Goal: Information Seeking & Learning: Learn about a topic

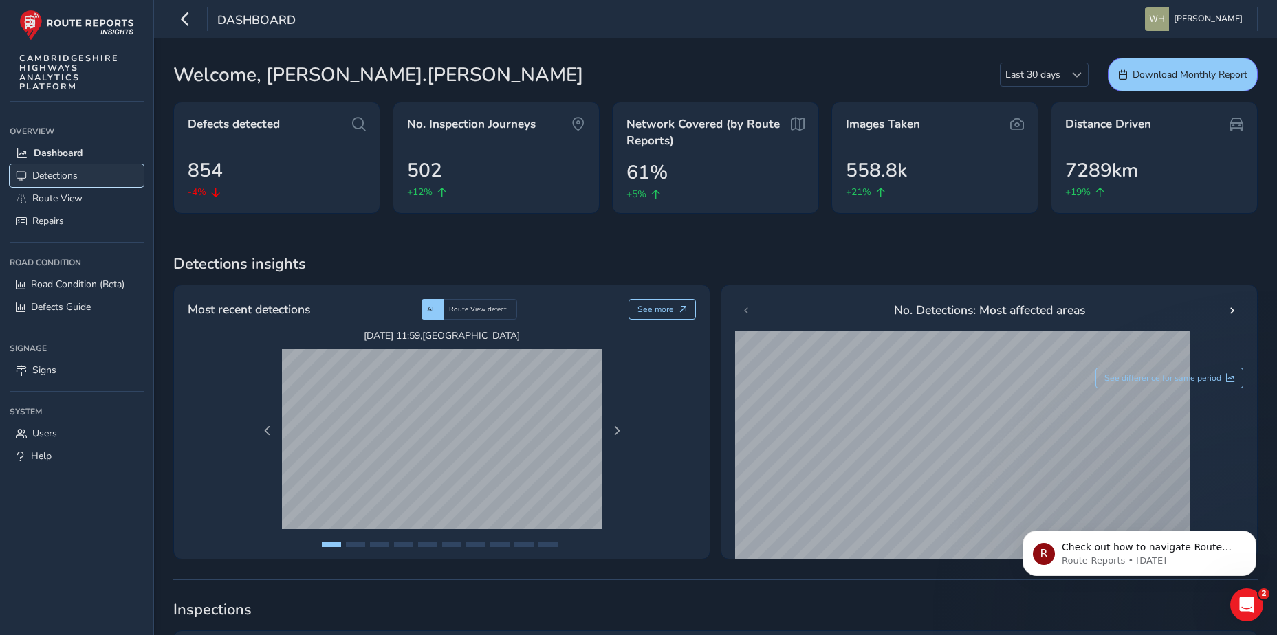
click at [71, 173] on span "Detections" at bounding box center [54, 175] width 45 height 13
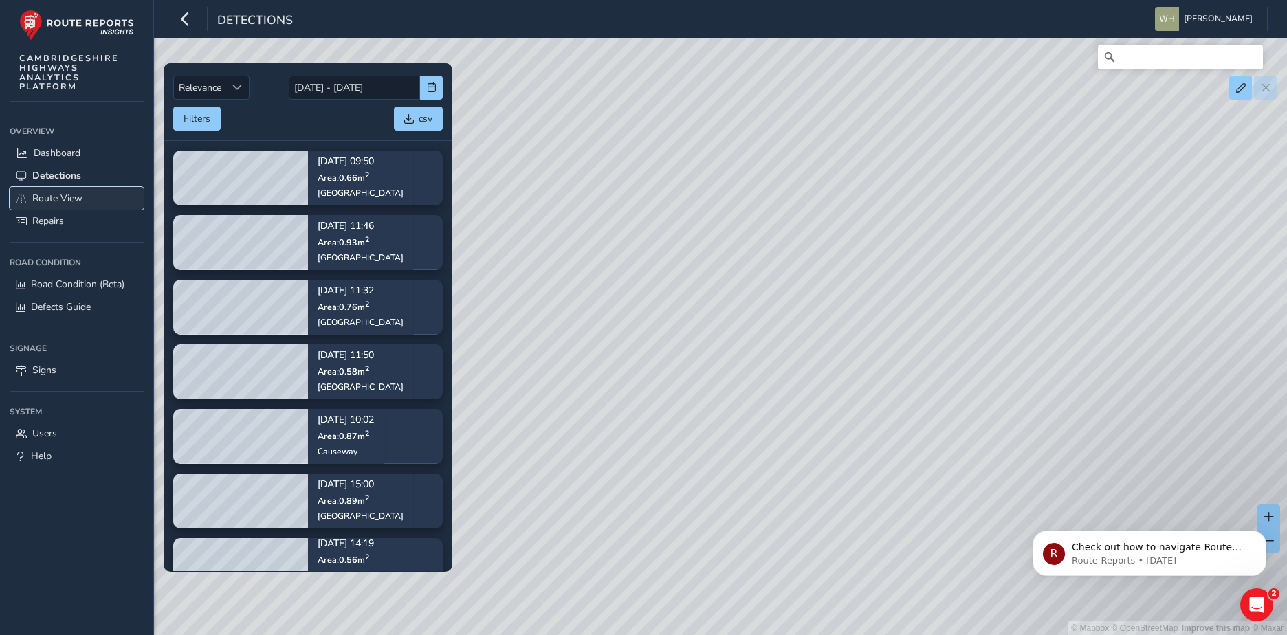
click at [56, 190] on link "Route View" at bounding box center [77, 198] width 134 height 23
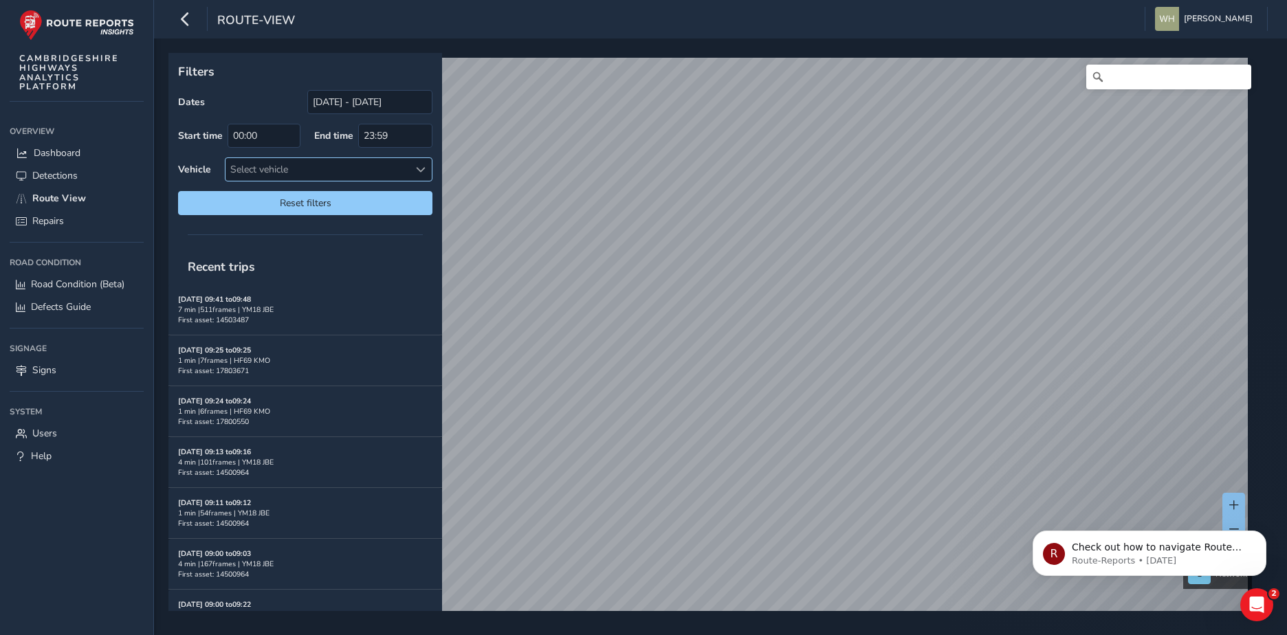
click at [249, 175] on div "Select vehicle" at bounding box center [318, 169] width 184 height 23
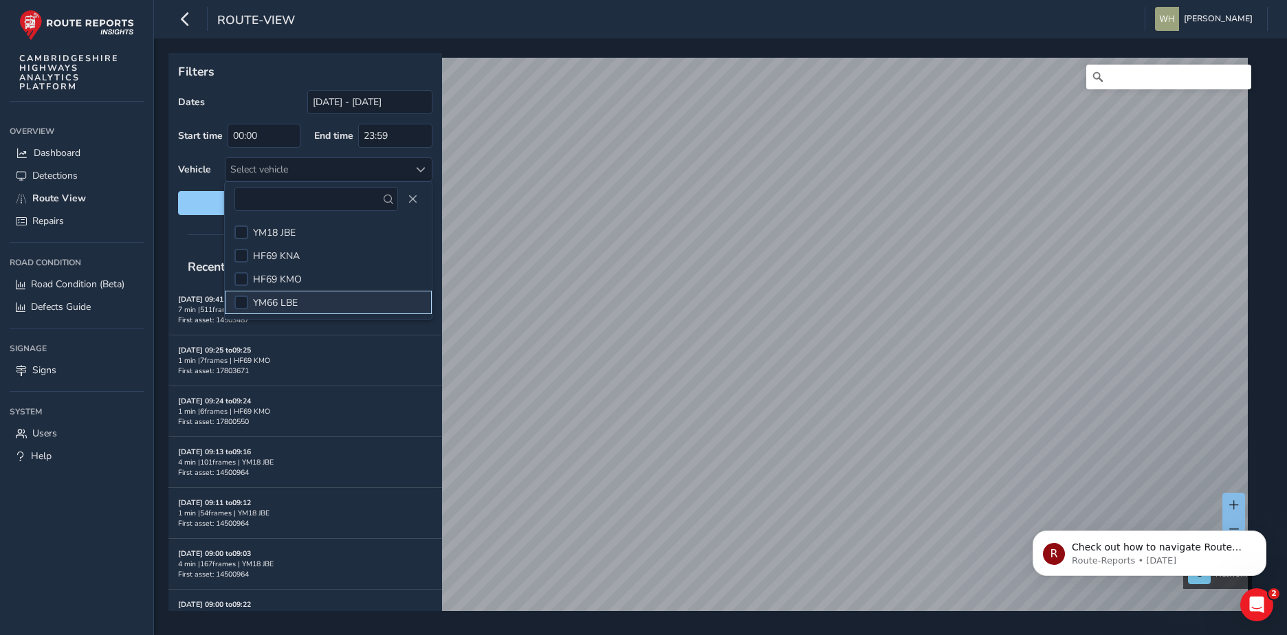
click at [248, 297] on div at bounding box center [241, 303] width 14 height 14
click at [241, 303] on span at bounding box center [241, 303] width 0 height 0
click at [243, 234] on div at bounding box center [241, 233] width 14 height 14
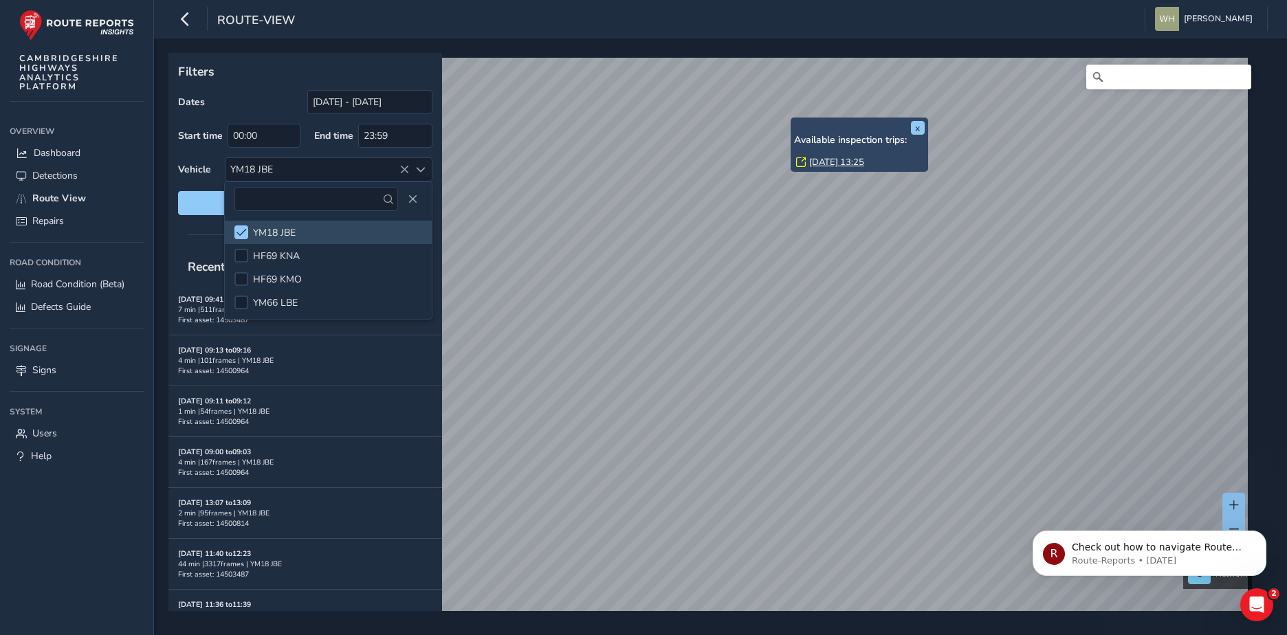
click at [794, 120] on div "x Available inspection trips: Tue, 26 Aug, 13:25" at bounding box center [860, 145] width 138 height 54
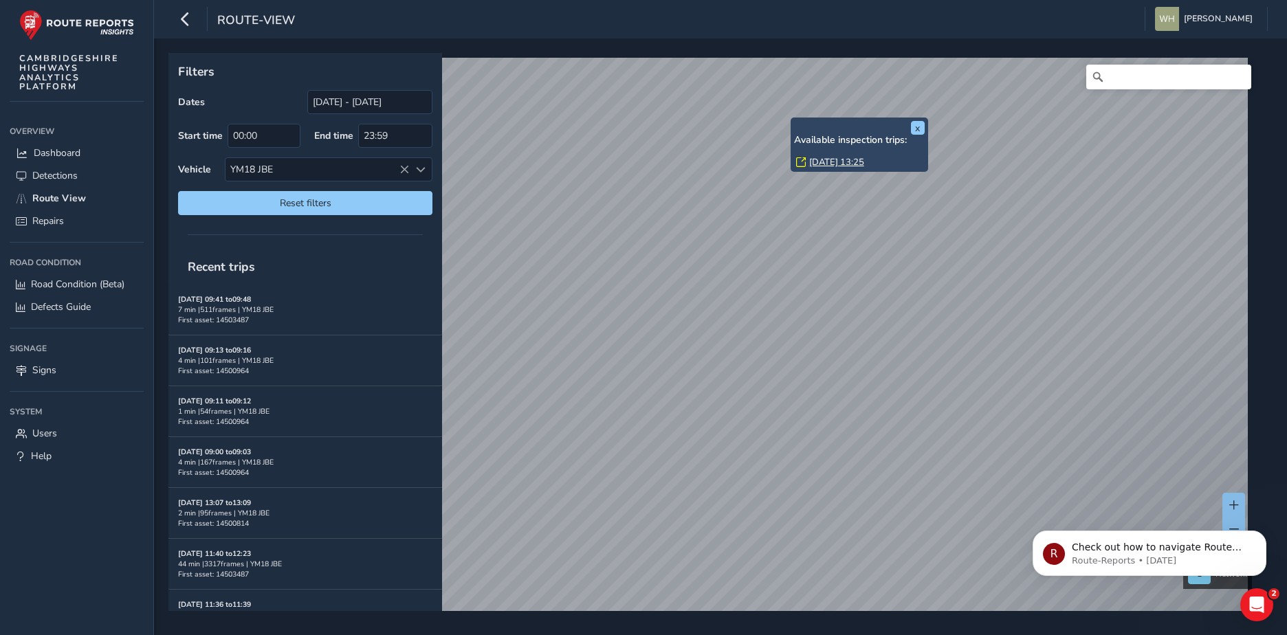
click at [829, 161] on link "Tue, 26 Aug, 13:25" at bounding box center [836, 162] width 55 height 12
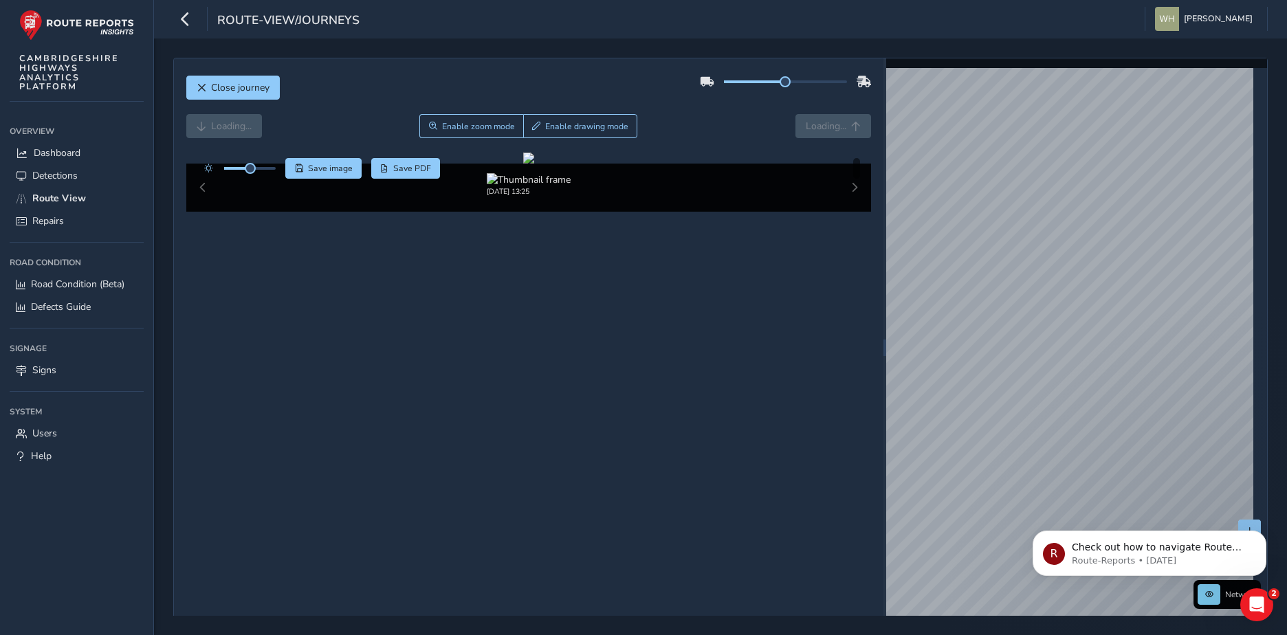
click at [849, 212] on div "Aug 26 2025, 13:25" at bounding box center [529, 188] width 686 height 48
click at [530, 186] on img at bounding box center [529, 179] width 84 height 13
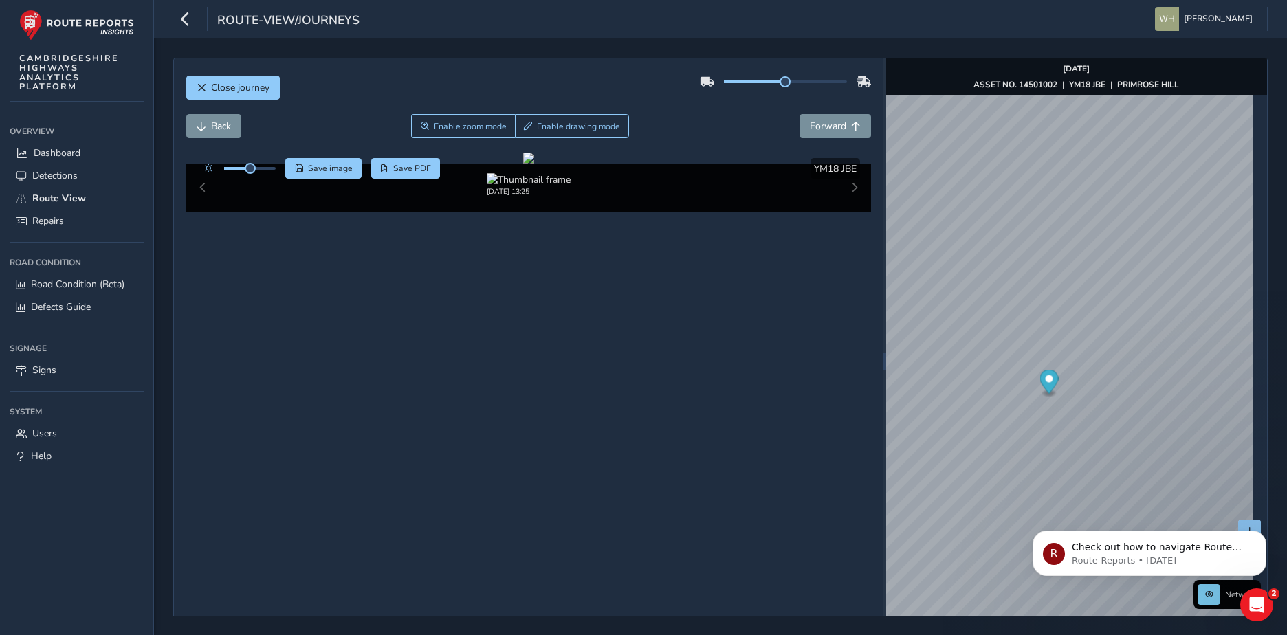
click at [845, 212] on div "Aug 26 2025, 13:25" at bounding box center [529, 188] width 686 height 48
click at [184, 22] on icon "button" at bounding box center [185, 19] width 14 height 24
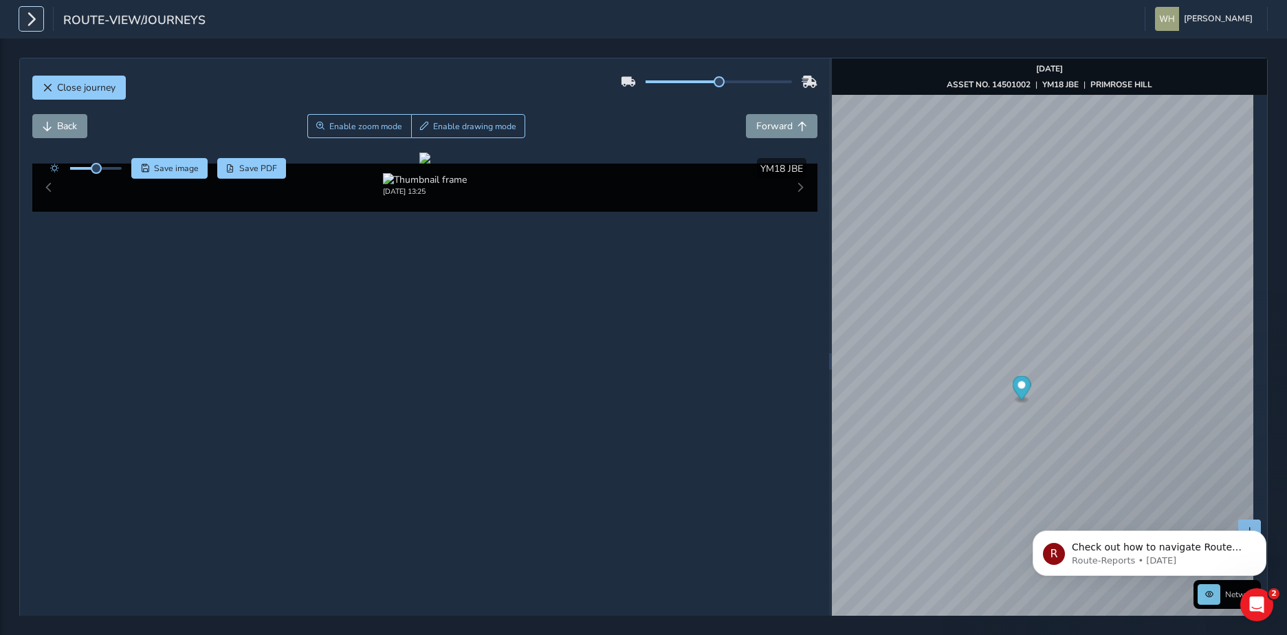
click at [26, 20] on icon "button" at bounding box center [31, 19] width 14 height 24
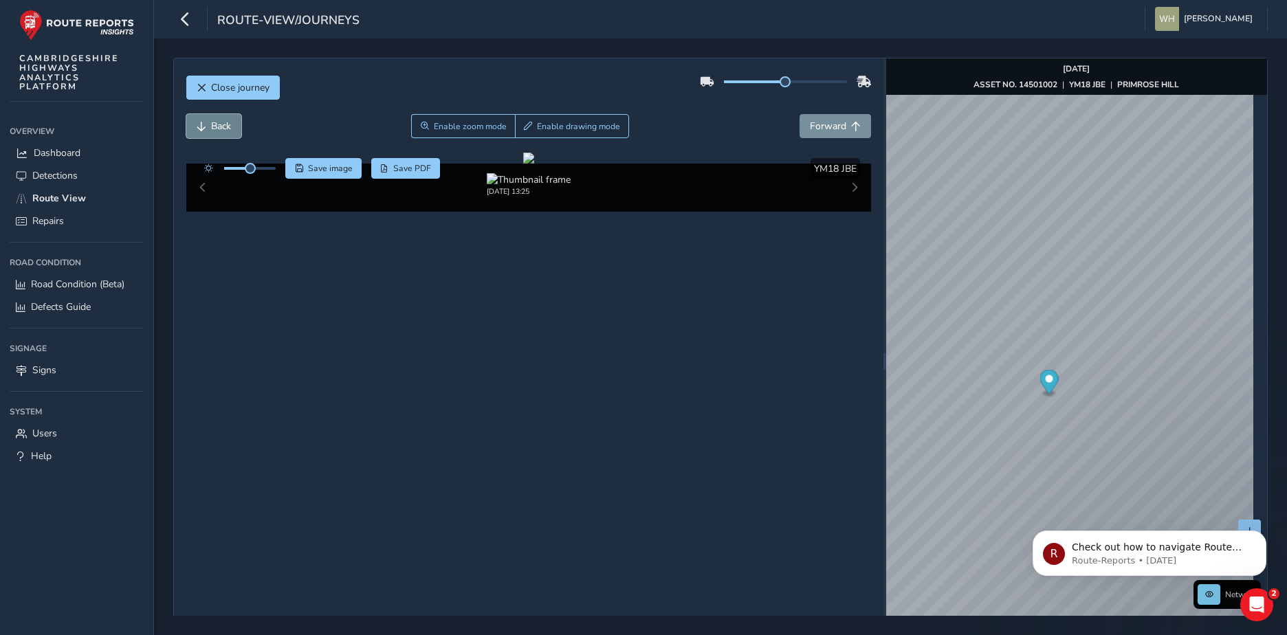
click at [215, 120] on span "Back" at bounding box center [221, 126] width 20 height 13
drag, startPoint x: 1065, startPoint y: 372, endPoint x: 1027, endPoint y: 102, distance: 272.2
click at [1027, 107] on g "Map marker" at bounding box center [1034, 121] width 19 height 28
click at [843, 212] on div "Aug 26 2025, 13:25" at bounding box center [529, 188] width 686 height 48
click at [847, 212] on div "Aug 26 2025, 13:25" at bounding box center [529, 188] width 686 height 48
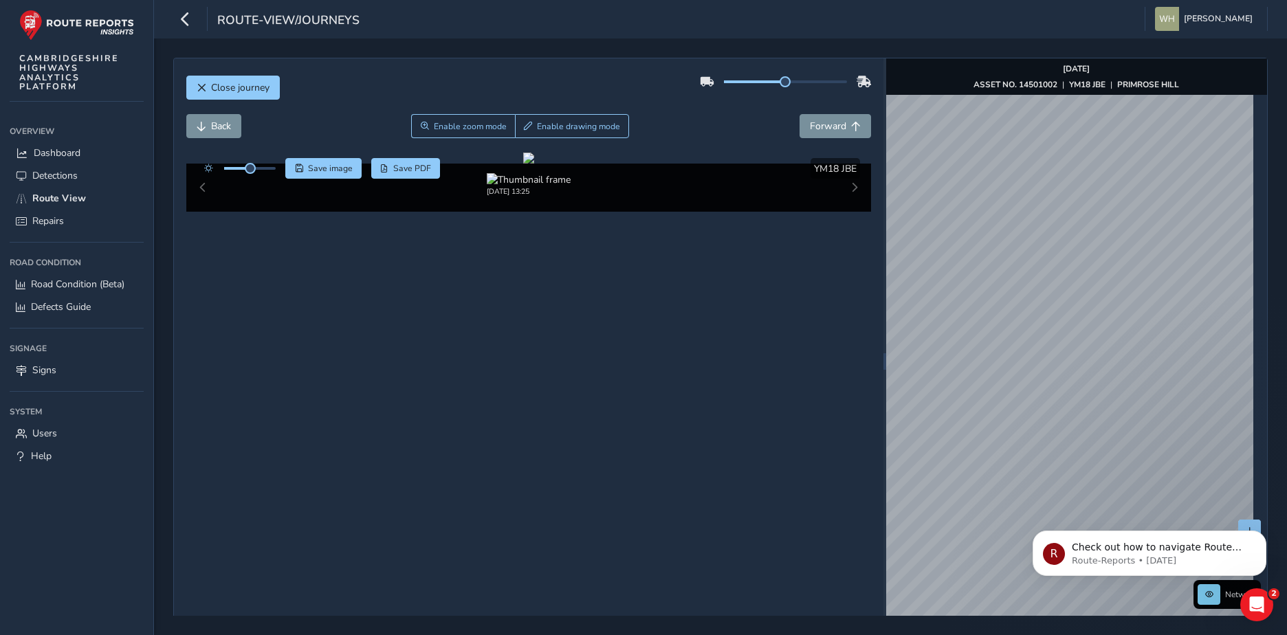
click at [847, 212] on div "Aug 26 2025, 13:25" at bounding box center [529, 188] width 686 height 48
click at [171, 10] on div "route-view/journeys Will Hawkins Colour Scheme: Dark Dim Light Logout" at bounding box center [720, 19] width 1133 height 39
click at [186, 21] on icon "button" at bounding box center [185, 19] width 14 height 24
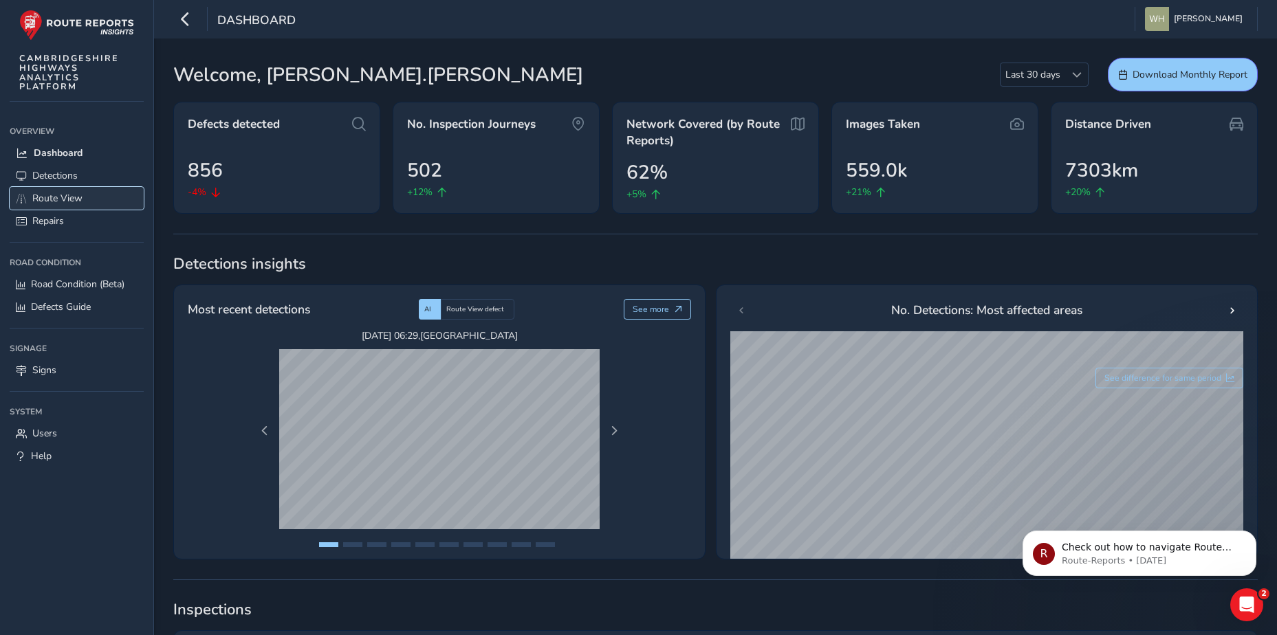
click at [57, 196] on span "Route View" at bounding box center [57, 198] width 50 height 13
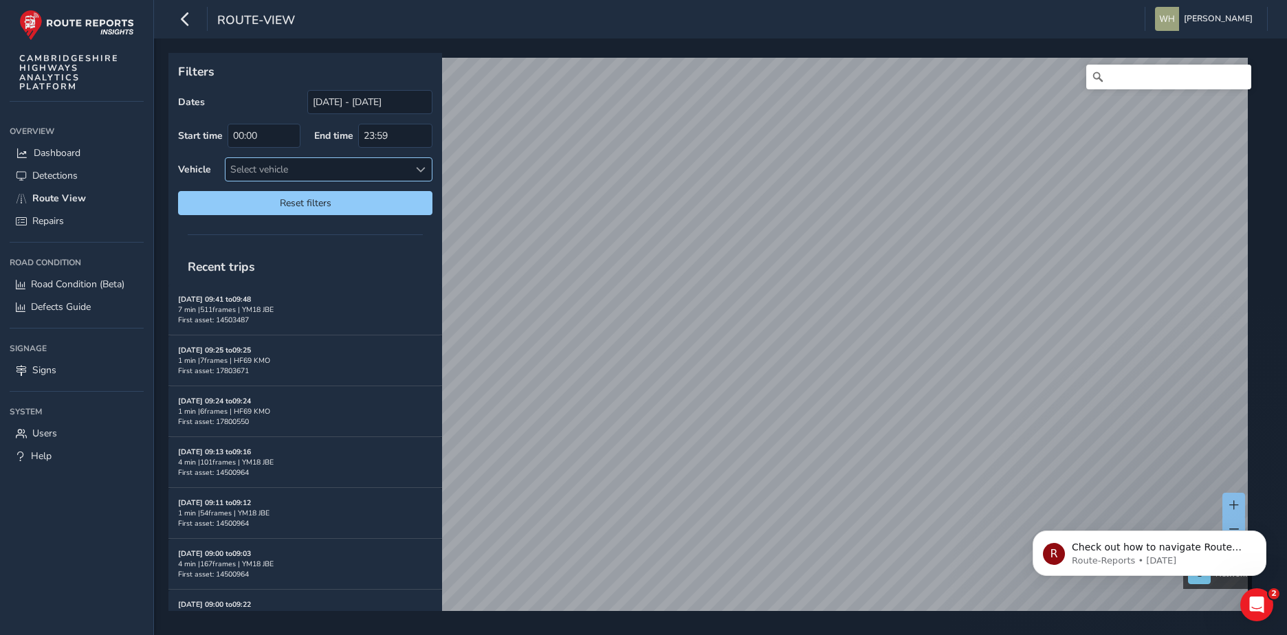
click at [268, 170] on div "Select vehicle" at bounding box center [318, 169] width 184 height 23
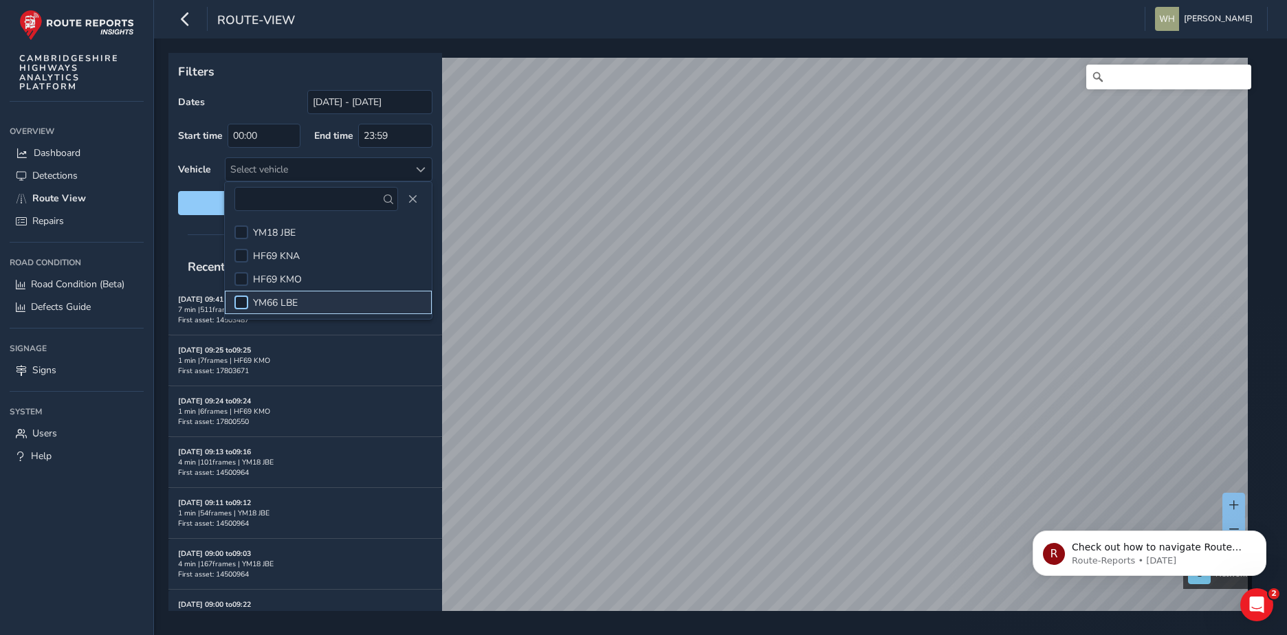
click at [235, 305] on div at bounding box center [241, 303] width 14 height 14
click at [241, 303] on span at bounding box center [241, 303] width 0 height 0
click at [243, 303] on div at bounding box center [241, 303] width 14 height 14
click at [246, 301] on span at bounding box center [242, 303] width 10 height 10
click at [241, 230] on div at bounding box center [241, 233] width 14 height 14
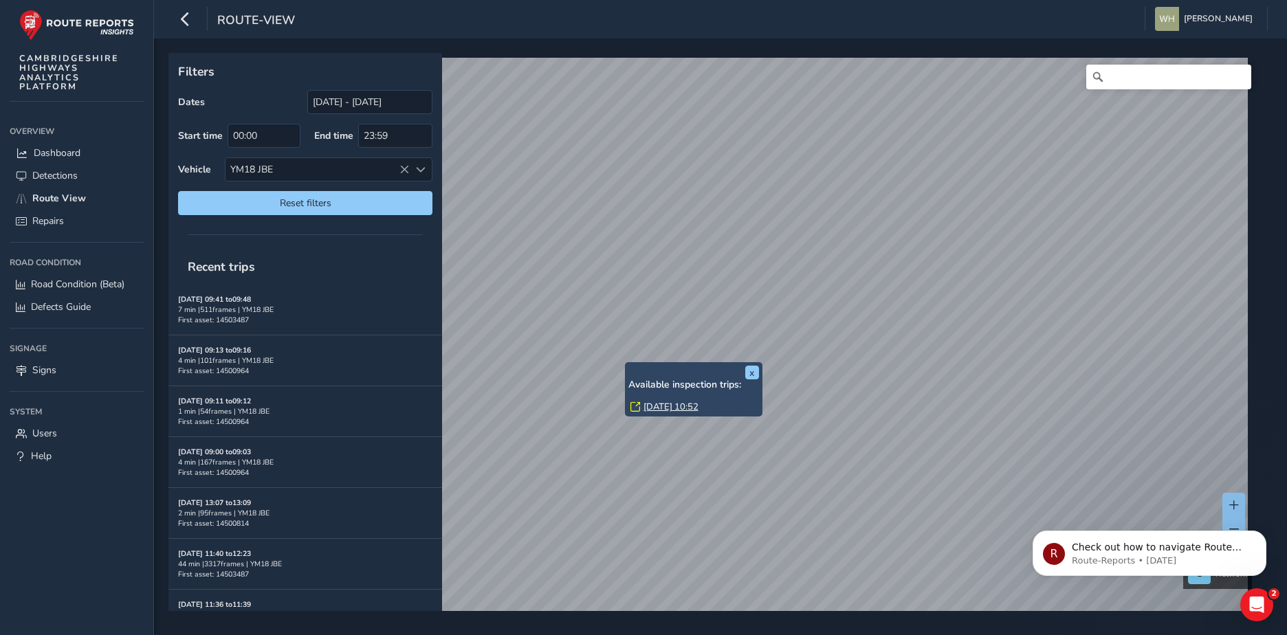
click at [659, 405] on link "[DATE] 10:52" at bounding box center [671, 407] width 55 height 12
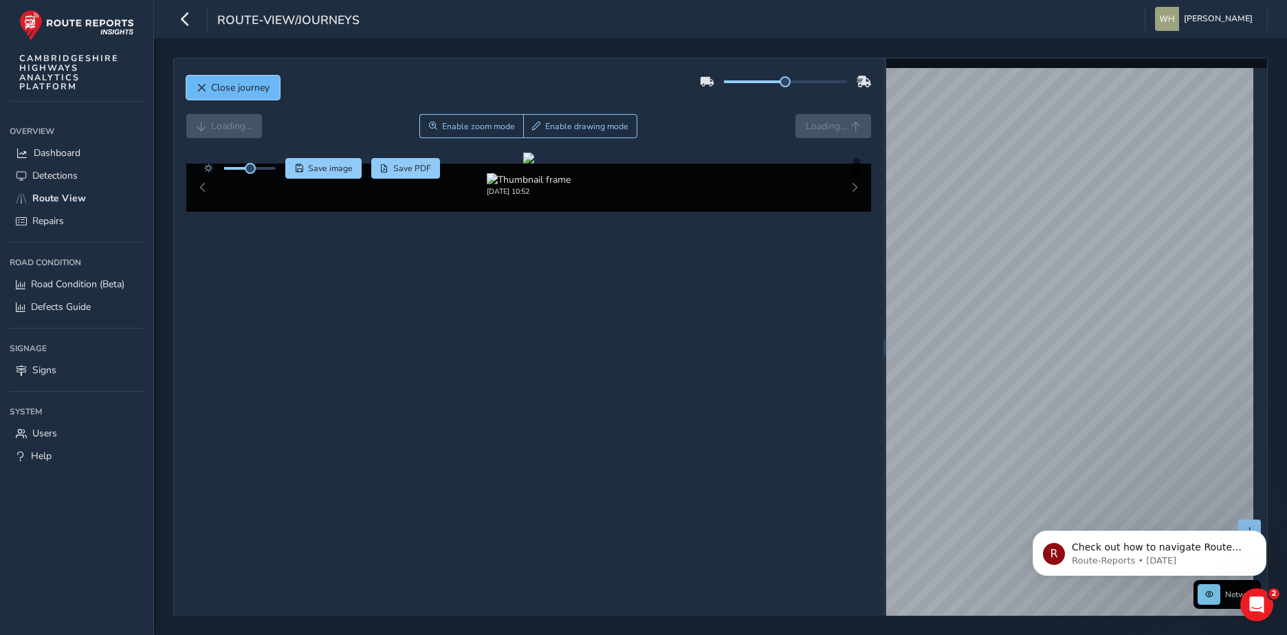
click at [228, 92] on span "Close journey" at bounding box center [240, 87] width 58 height 13
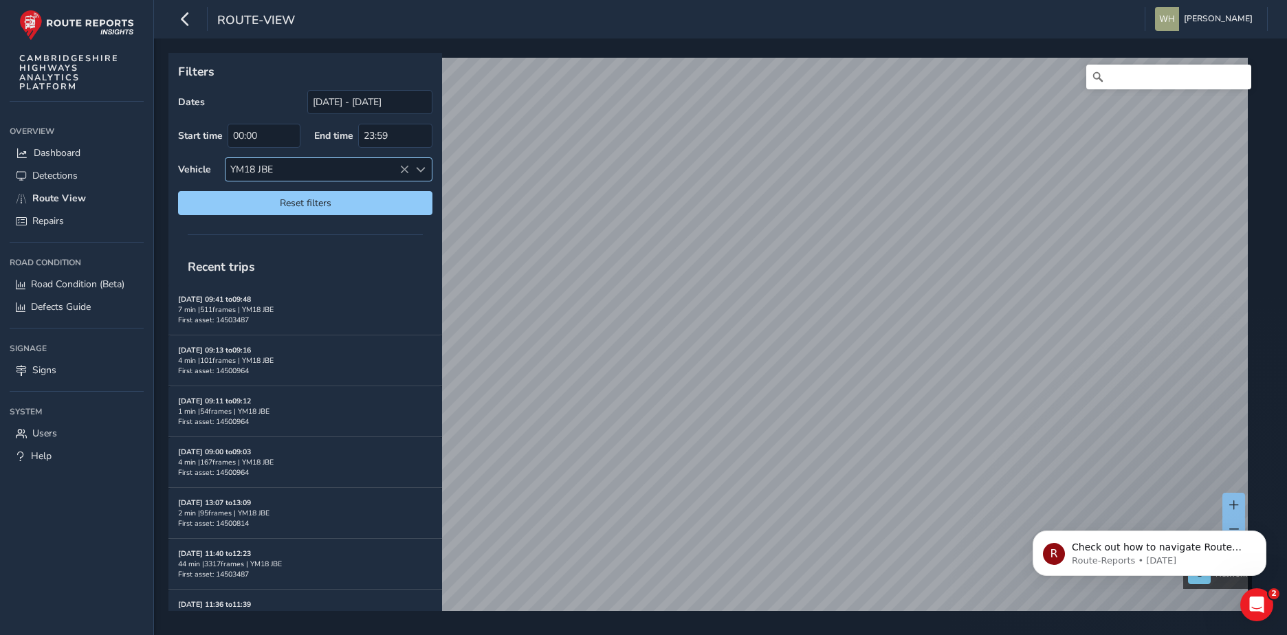
click at [234, 167] on div "YM18 JBE" at bounding box center [318, 169] width 184 height 23
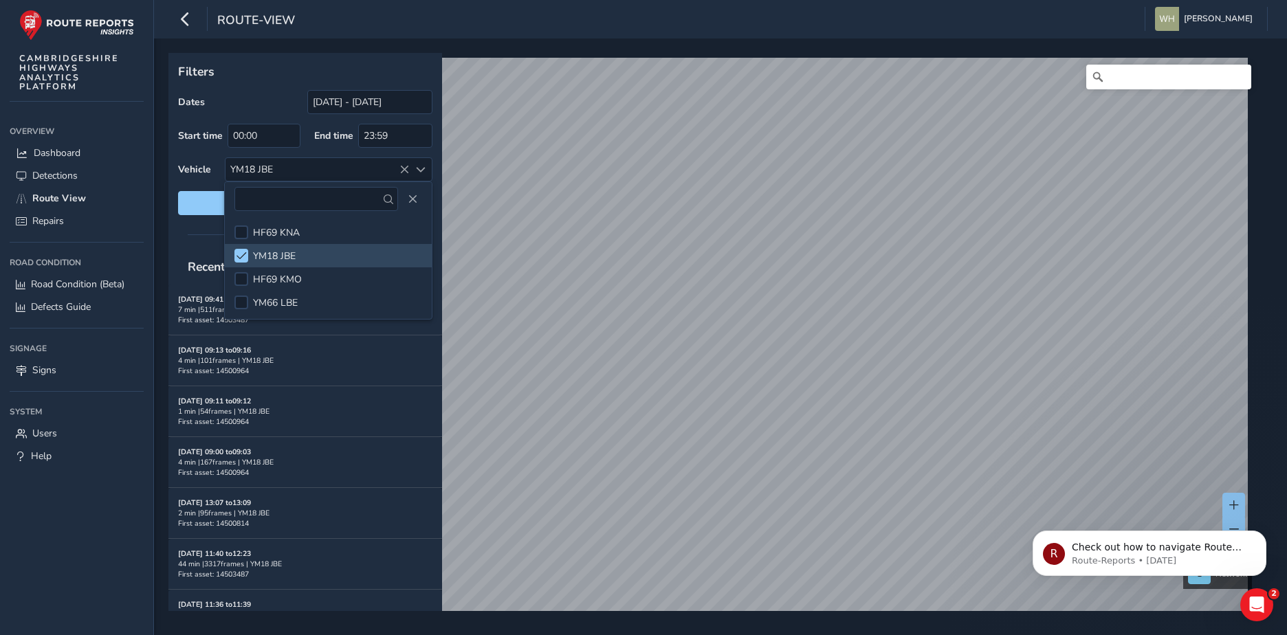
click at [194, 152] on div "Dates [DATE] - [DATE] Start time 00:00 End time 23:59 Vehicle YM18 JBE Reset fi…" at bounding box center [305, 152] width 254 height 125
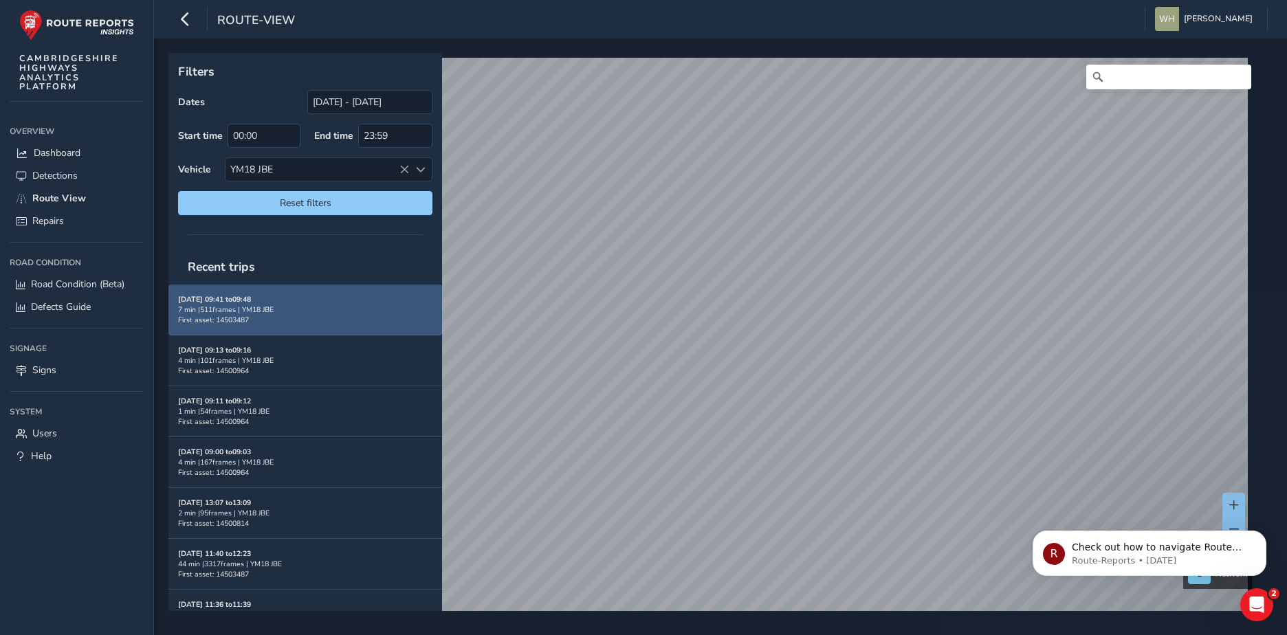
click at [207, 297] on strong "[DATE] 09:41 to 09:48" at bounding box center [214, 299] width 73 height 10
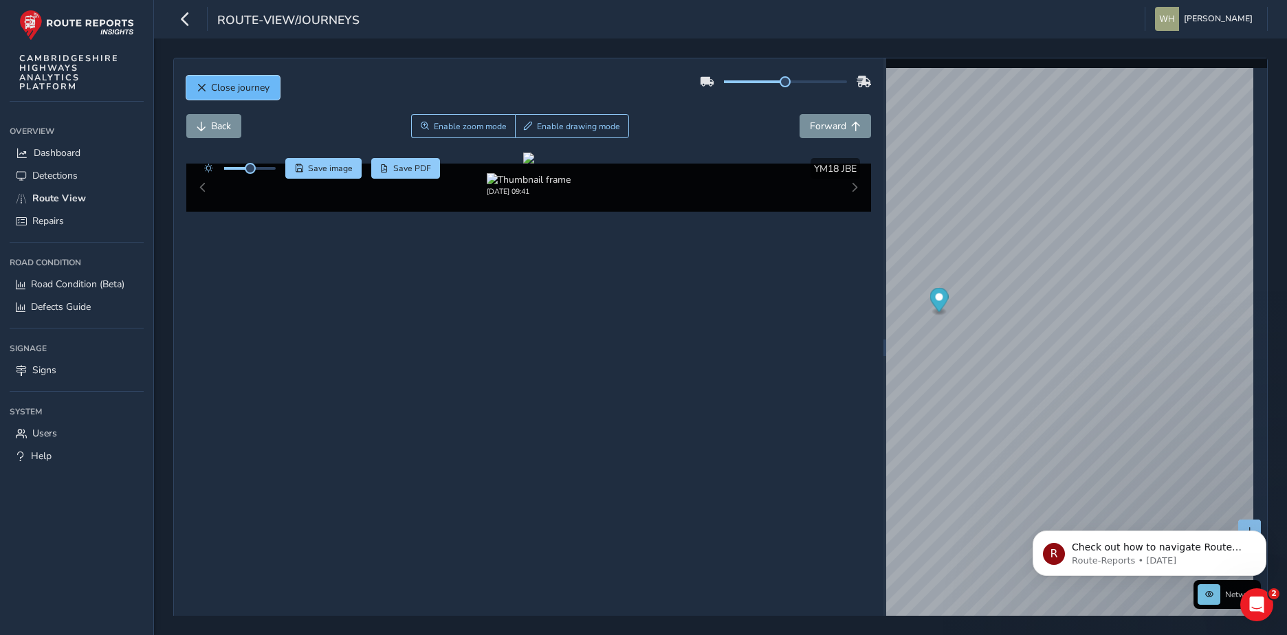
click at [250, 76] on button "Close journey" at bounding box center [233, 88] width 94 height 24
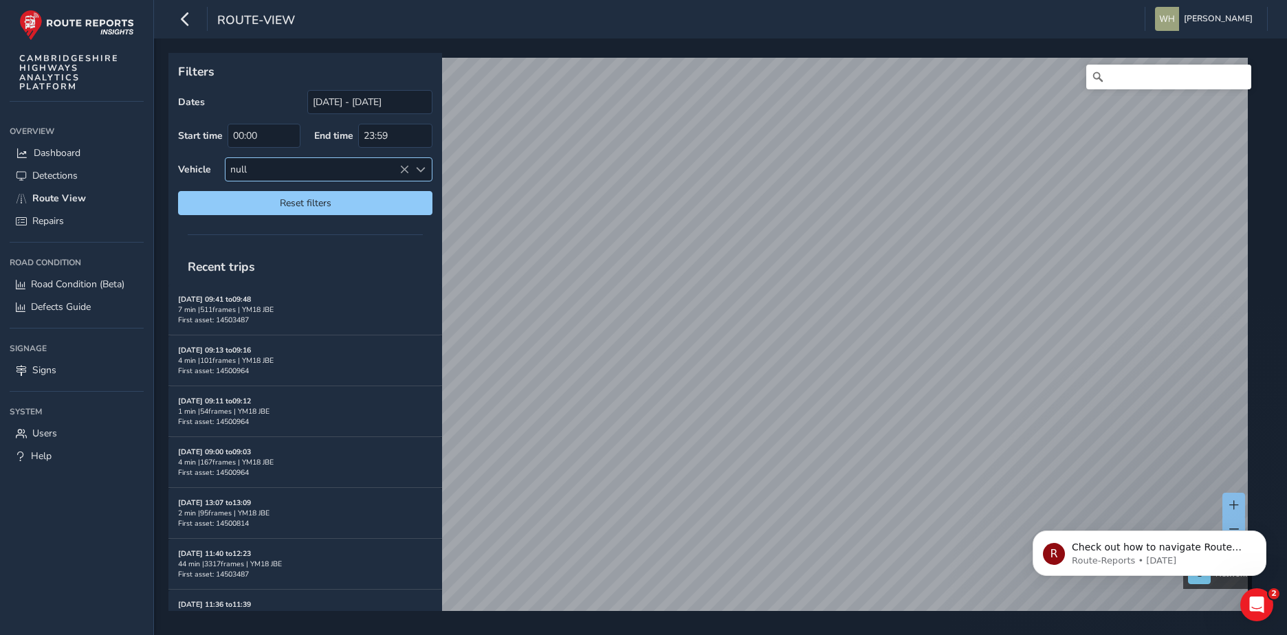
click at [423, 165] on span at bounding box center [421, 170] width 10 height 10
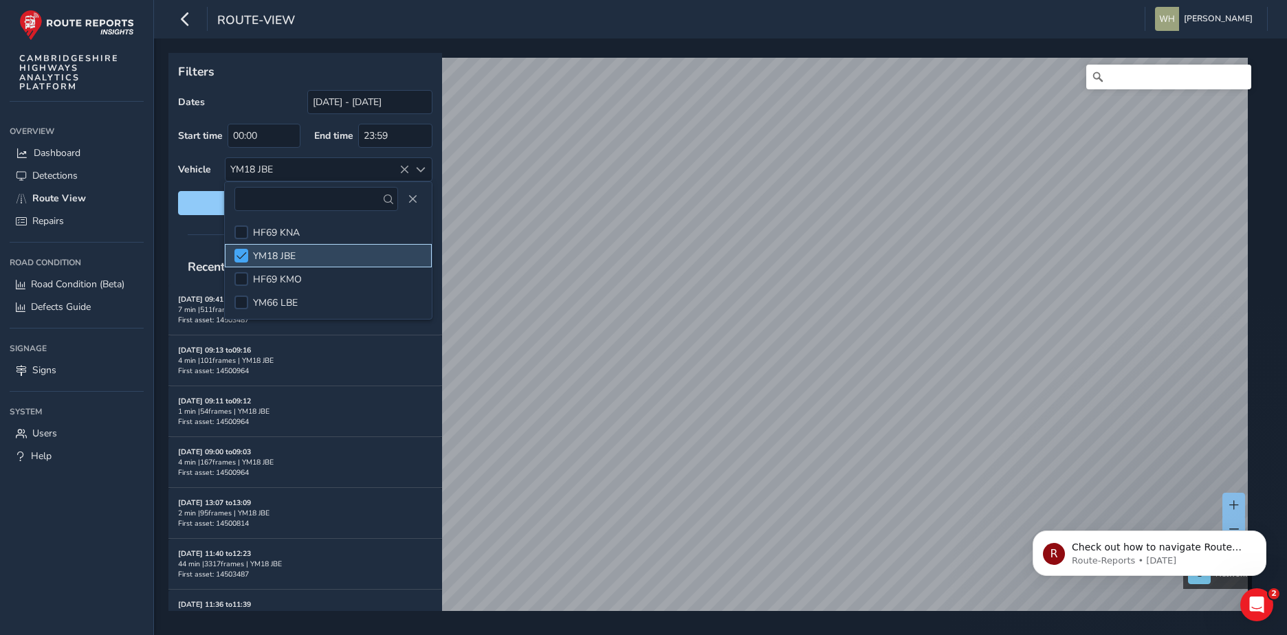
click at [243, 255] on span at bounding box center [242, 256] width 10 height 10
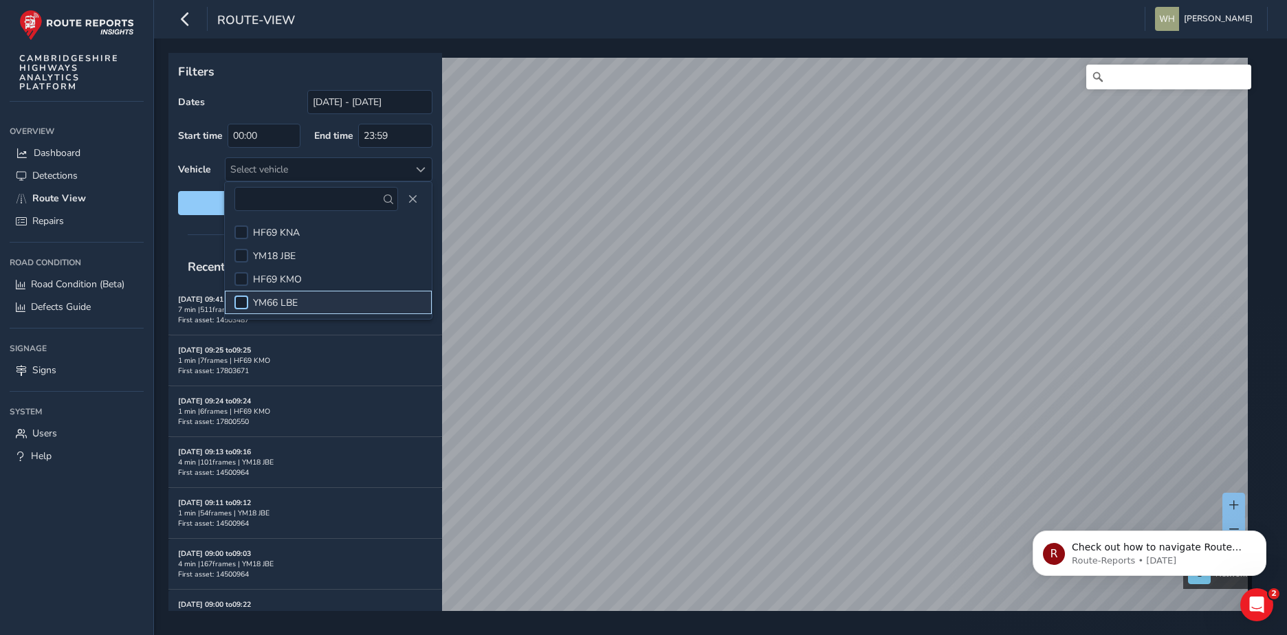
click at [242, 303] on div at bounding box center [241, 303] width 14 height 14
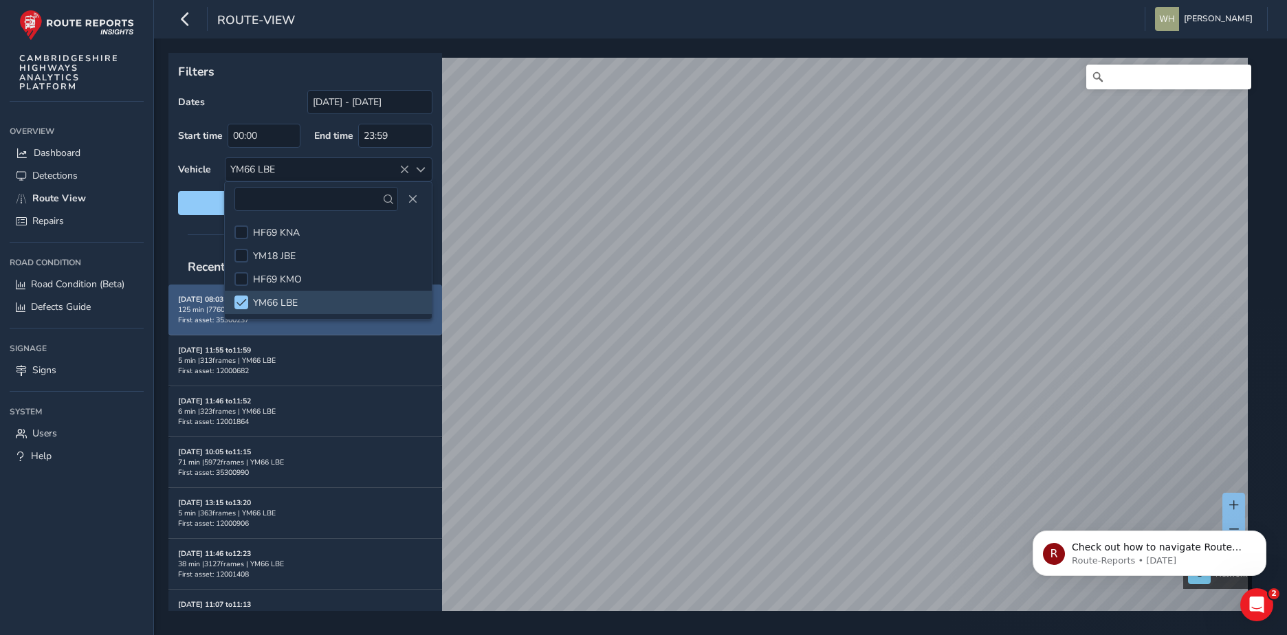
click at [201, 297] on strong "[DATE] 08:03 to 10:08" at bounding box center [214, 299] width 73 height 10
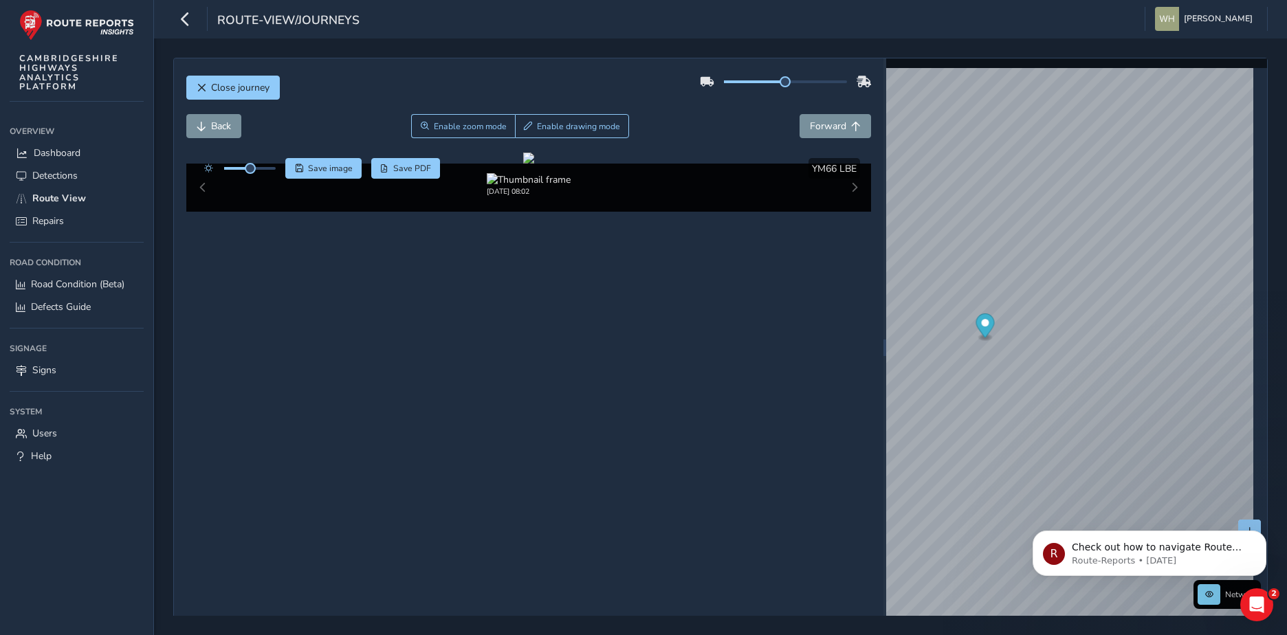
click at [970, 68] on div at bounding box center [1077, 68] width 382 height 0
click at [52, 436] on span "Users" at bounding box center [44, 433] width 25 height 13
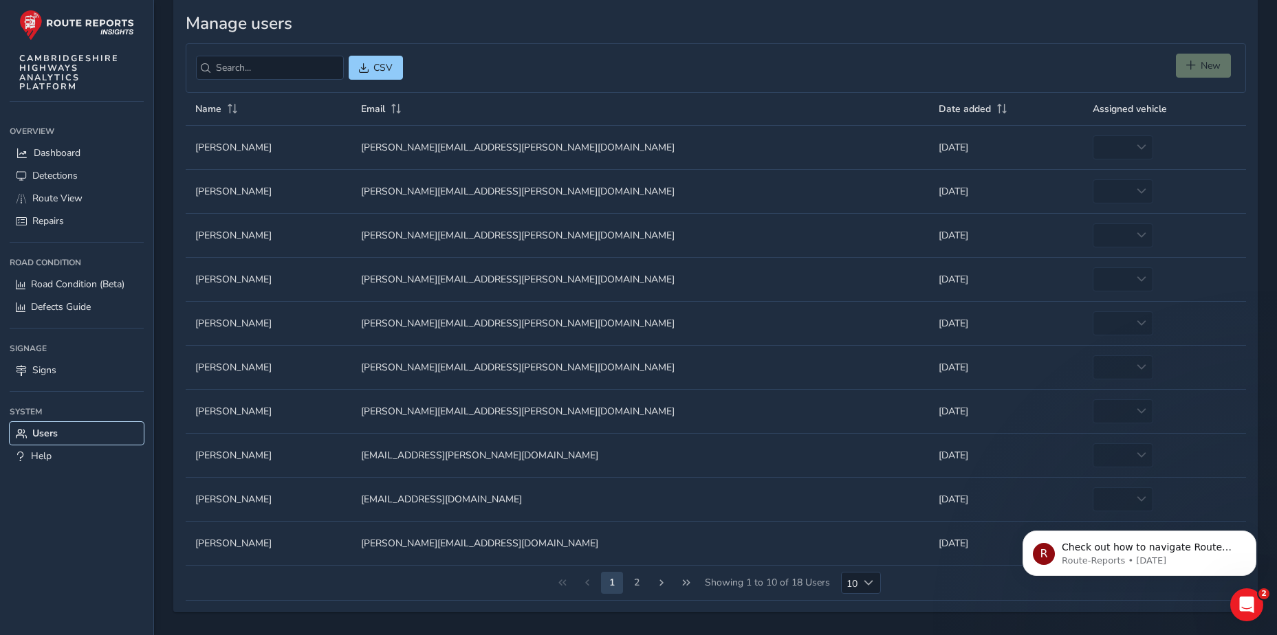
scroll to position [72, 0]
click at [637, 583] on button "2" at bounding box center [637, 582] width 22 height 22
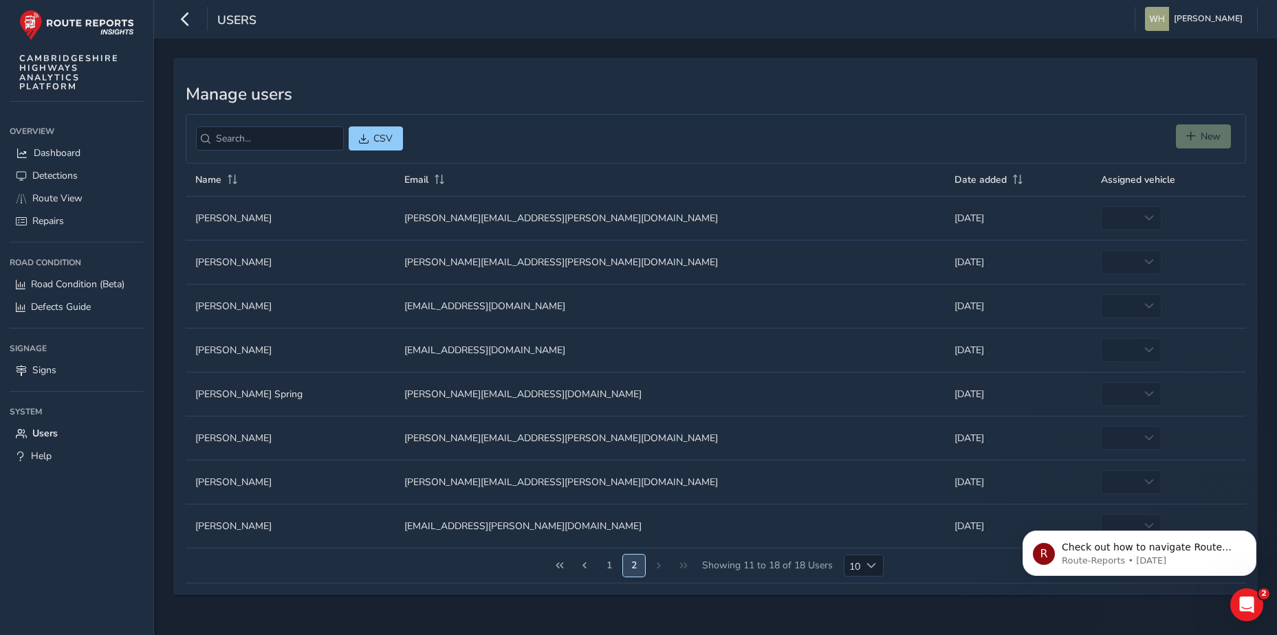
scroll to position [0, 0]
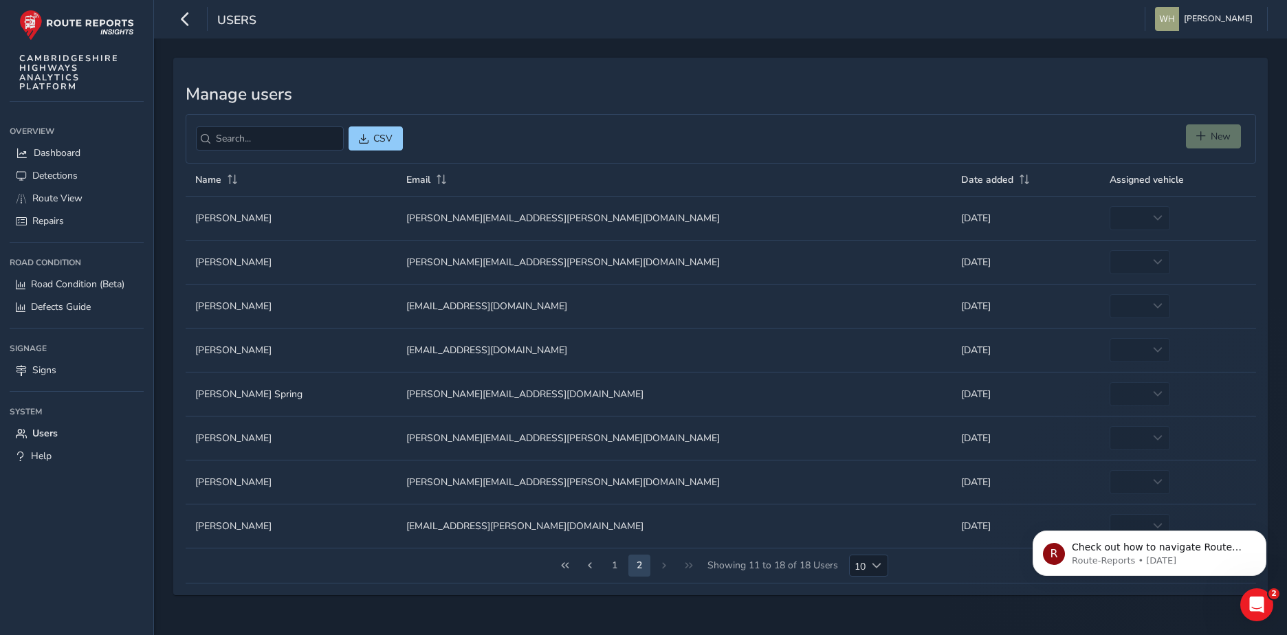
click at [662, 562] on div "1 2 Showing 11 to 18 of 18 Users 10 10" at bounding box center [721, 566] width 1071 height 35
click at [615, 561] on button "1" at bounding box center [615, 566] width 22 height 22
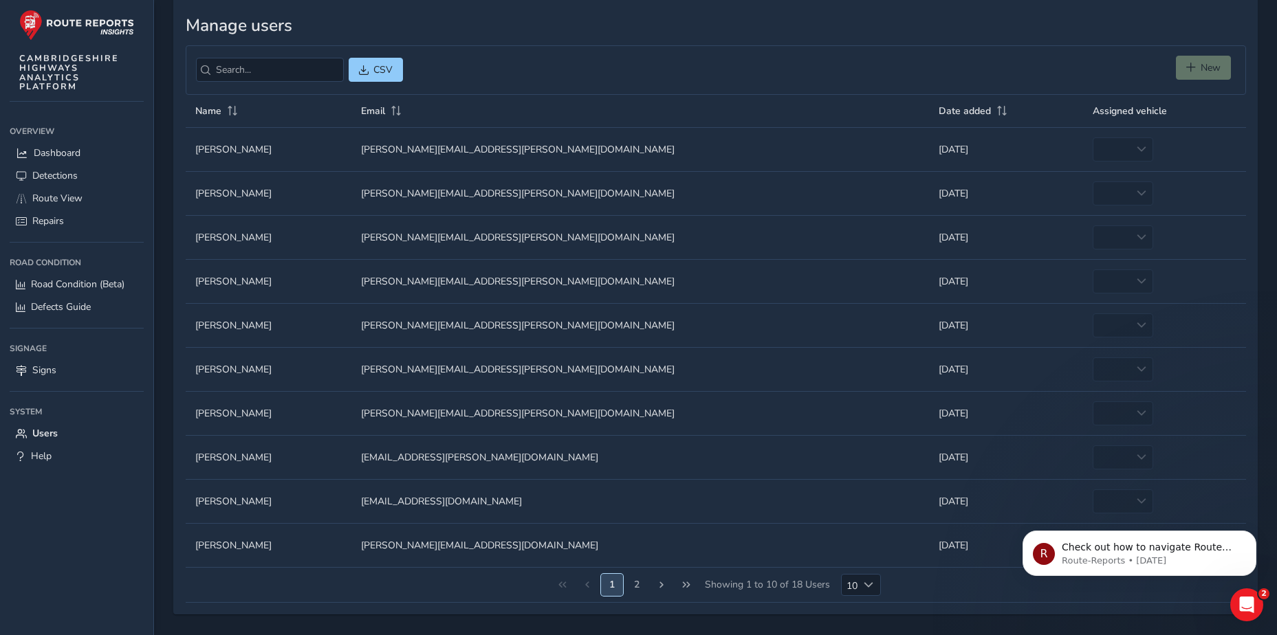
scroll to position [72, 0]
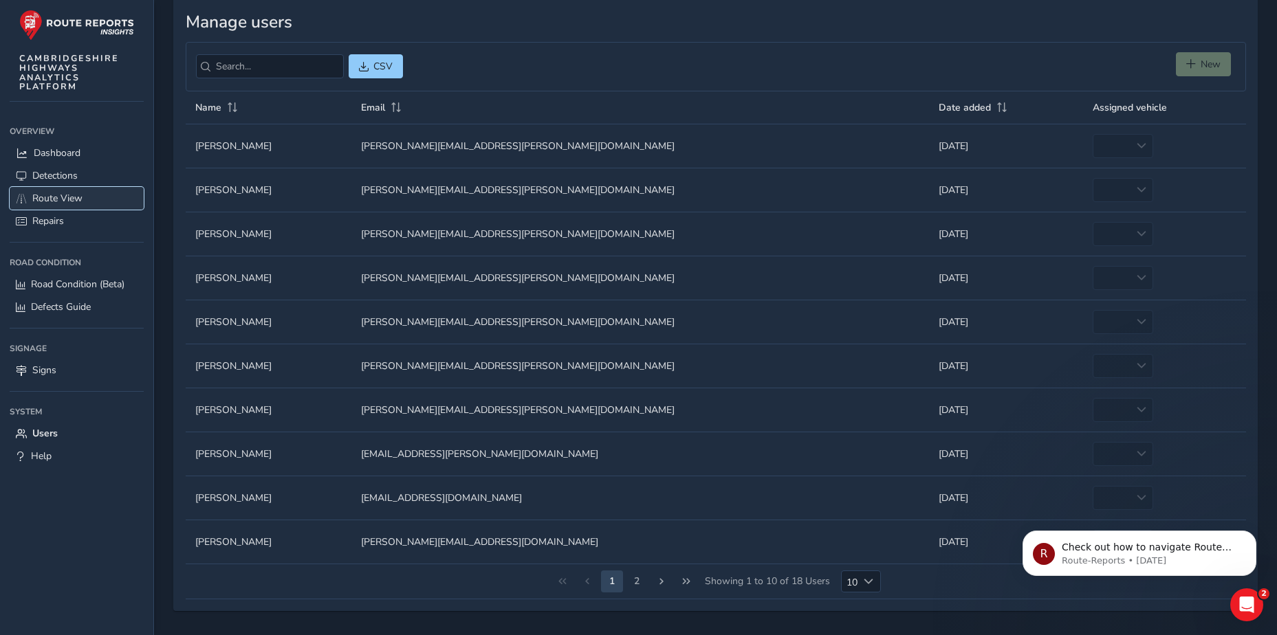
click at [66, 192] on span "Route View" at bounding box center [57, 198] width 50 height 13
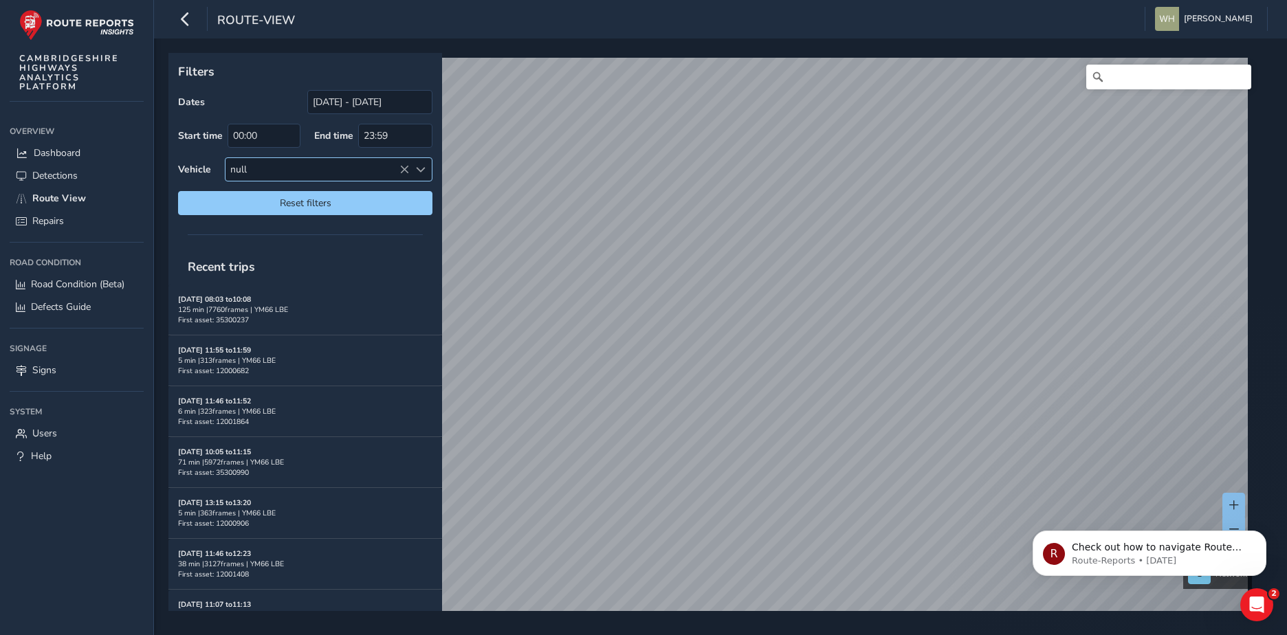
click at [273, 171] on div "null" at bounding box center [318, 169] width 184 height 23
click at [351, 230] on div at bounding box center [305, 234] width 274 height 19
click at [419, 171] on span at bounding box center [421, 170] width 10 height 10
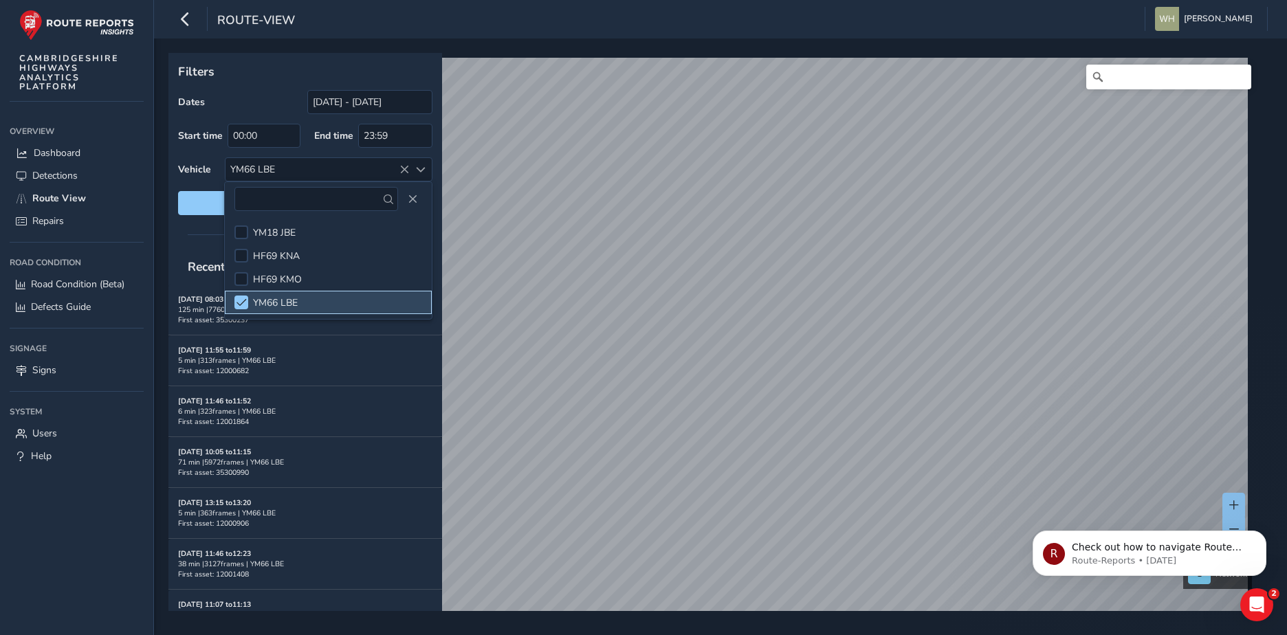
click at [250, 305] on li "YM66 LBE" at bounding box center [328, 302] width 207 height 23
click at [237, 303] on div at bounding box center [241, 303] width 14 height 14
click at [181, 223] on div "Filters Dates [DATE] - [DATE] Start time 00:00 End time 23:59 Vehicle YM66 LBE …" at bounding box center [305, 139] width 274 height 172
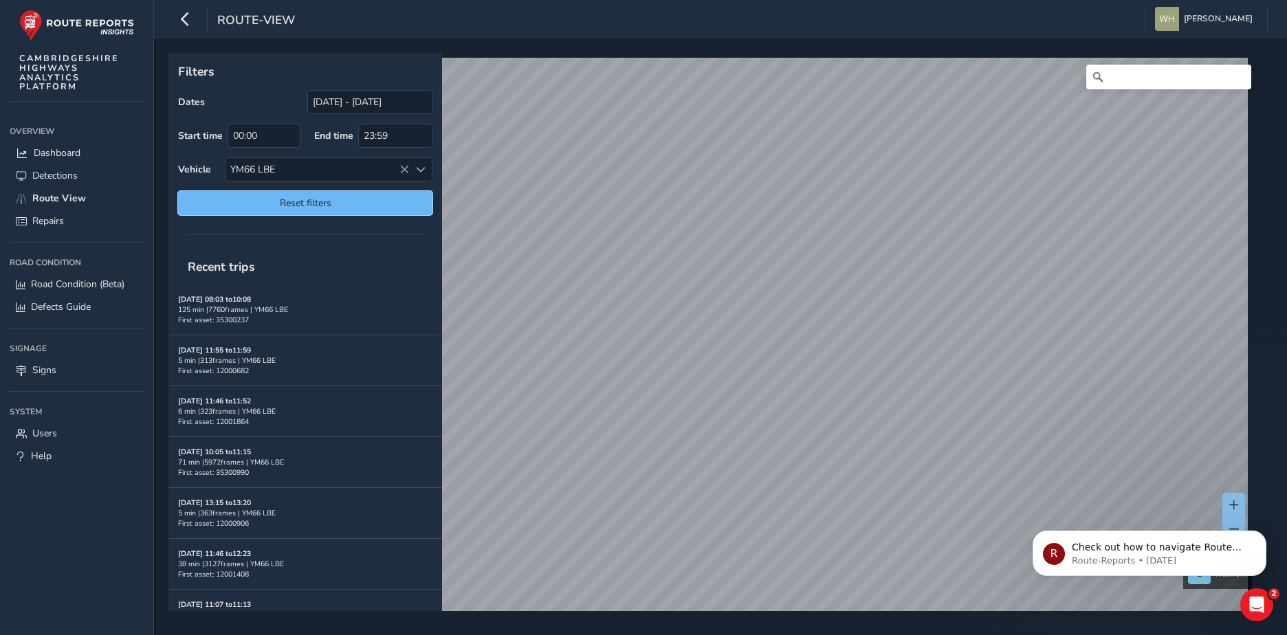
click at [253, 210] on button "Reset filters" at bounding box center [305, 203] width 254 height 24
click at [229, 295] on strong "[DATE] 08:03 to 10:08" at bounding box center [214, 299] width 73 height 10
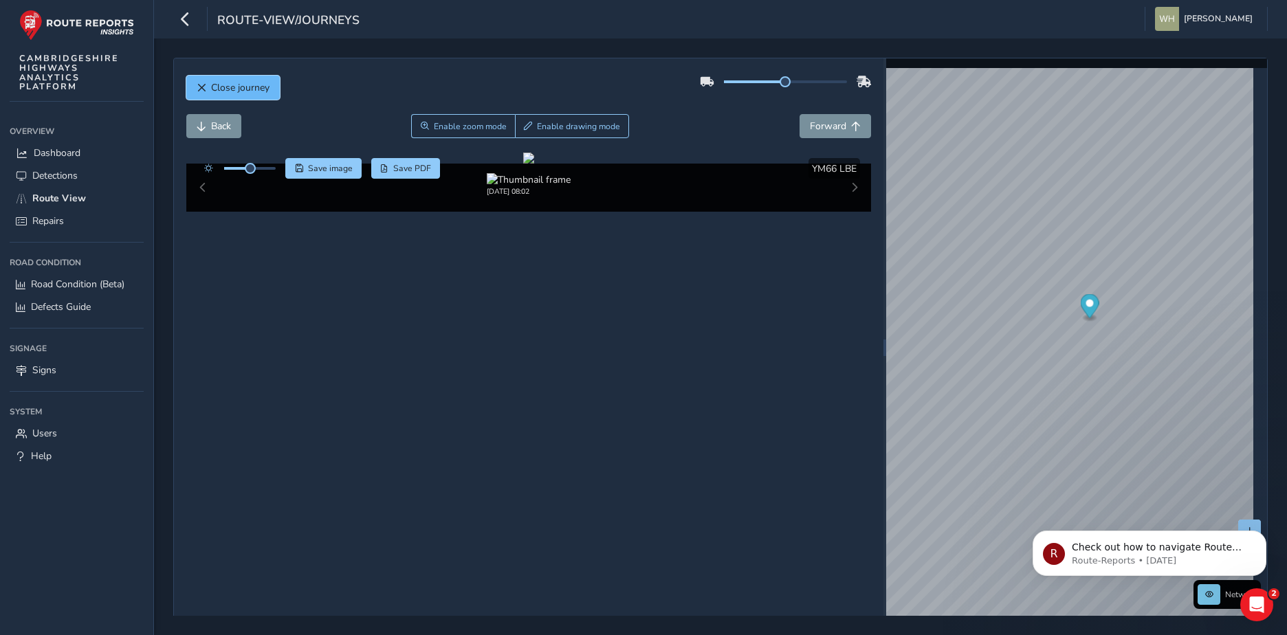
click at [247, 89] on span "Close journey" at bounding box center [240, 87] width 58 height 13
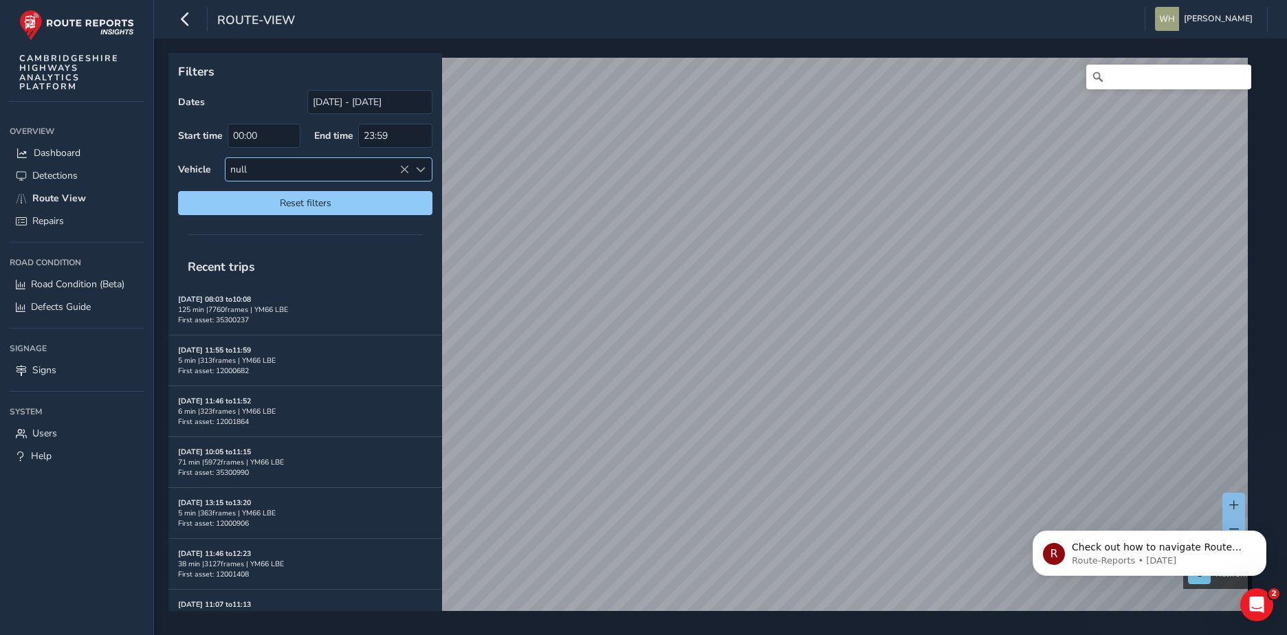
click at [333, 166] on div "null" at bounding box center [318, 169] width 184 height 23
click at [177, 149] on div "Filters Dates [DATE] - [DATE] Start time 00:00 End time 23:59 Vehicle null Rese…" at bounding box center [305, 139] width 274 height 172
click at [353, 67] on p "Filters" at bounding box center [305, 72] width 254 height 18
click at [424, 168] on span at bounding box center [421, 170] width 10 height 10
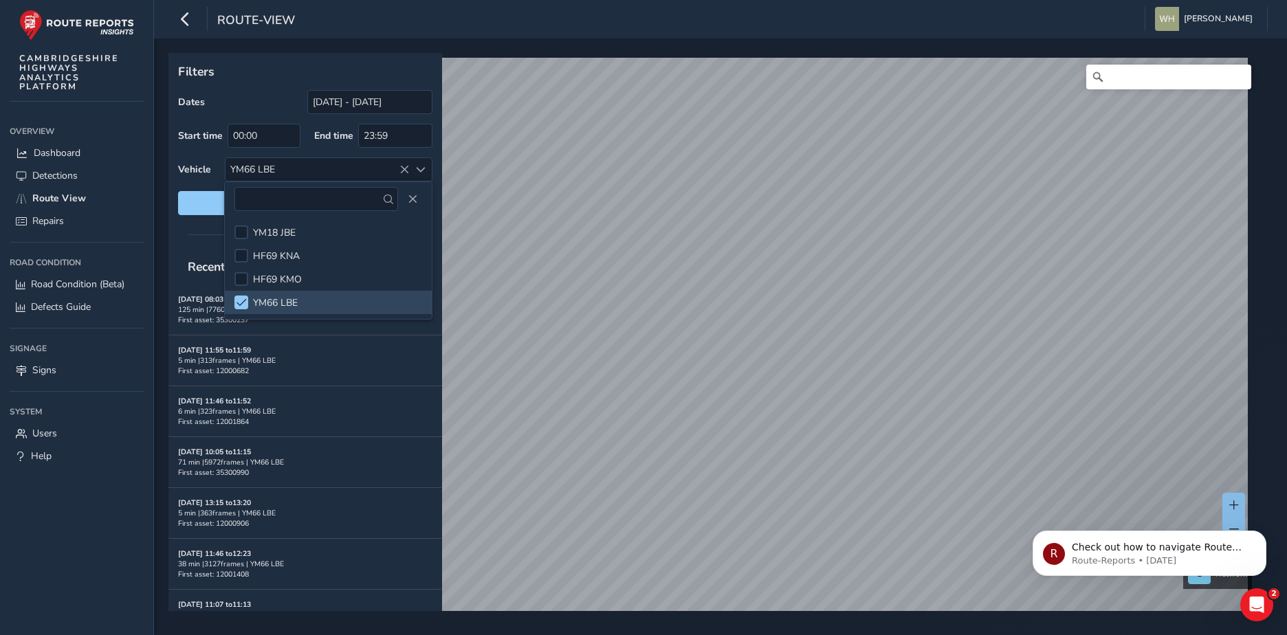
click at [184, 157] on div "Vehicle YM66 LBE" at bounding box center [305, 169] width 254 height 24
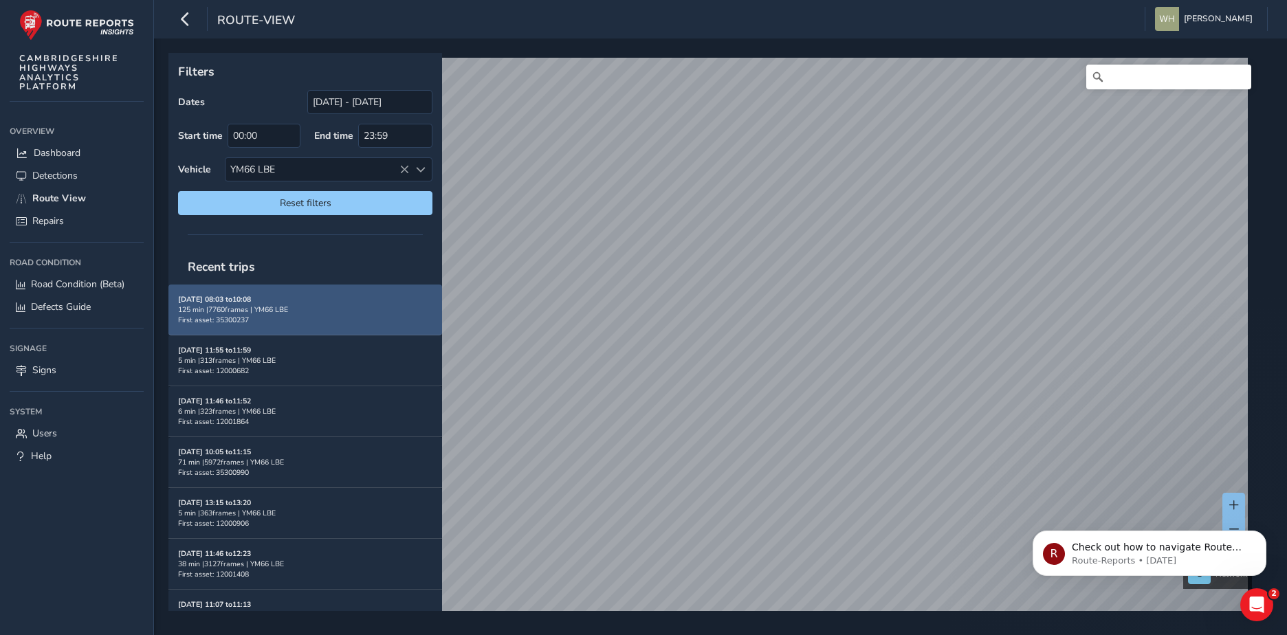
click at [234, 296] on strong "[DATE] 08:03 to 10:08" at bounding box center [214, 299] width 73 height 10
